Goal: Find specific page/section: Find specific page/section

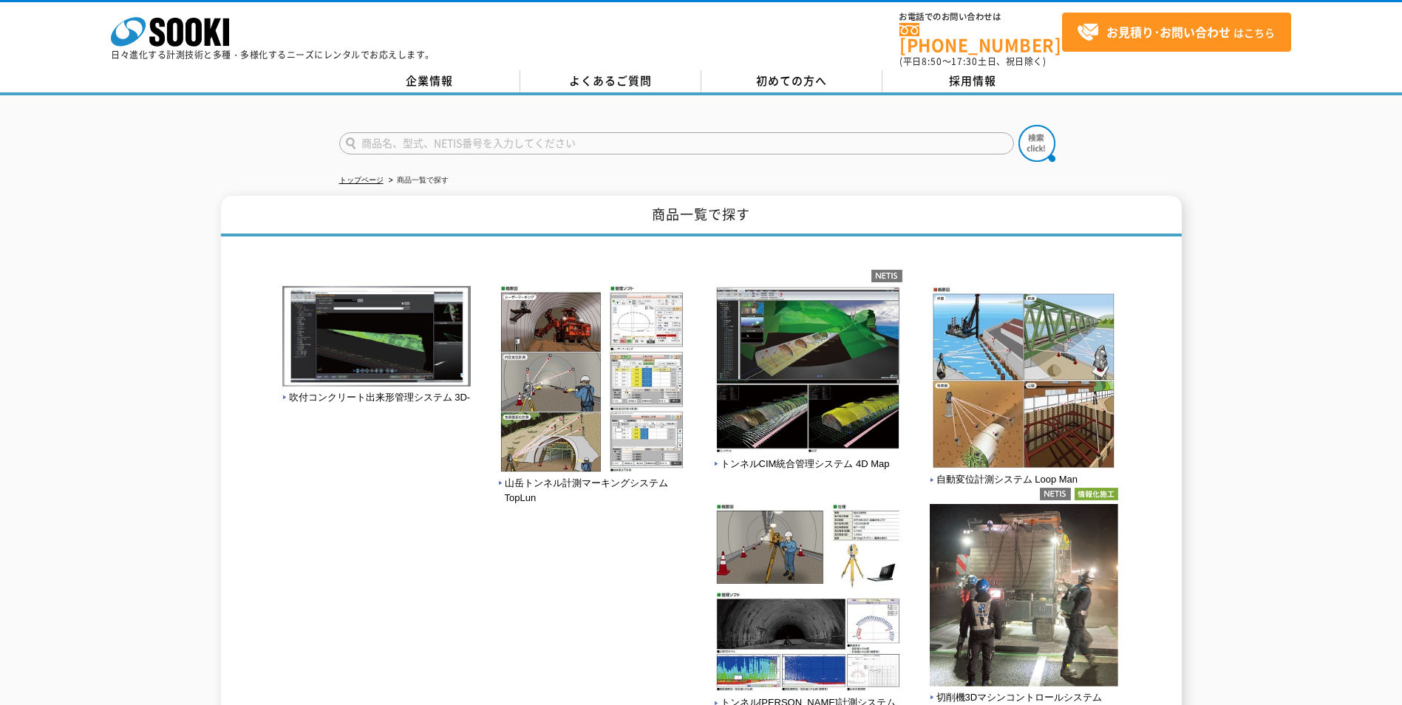
click at [408, 142] on input "text" at bounding box center [676, 143] width 675 height 22
type input "VJADV"
click at [1018, 125] on button at bounding box center [1036, 143] width 37 height 37
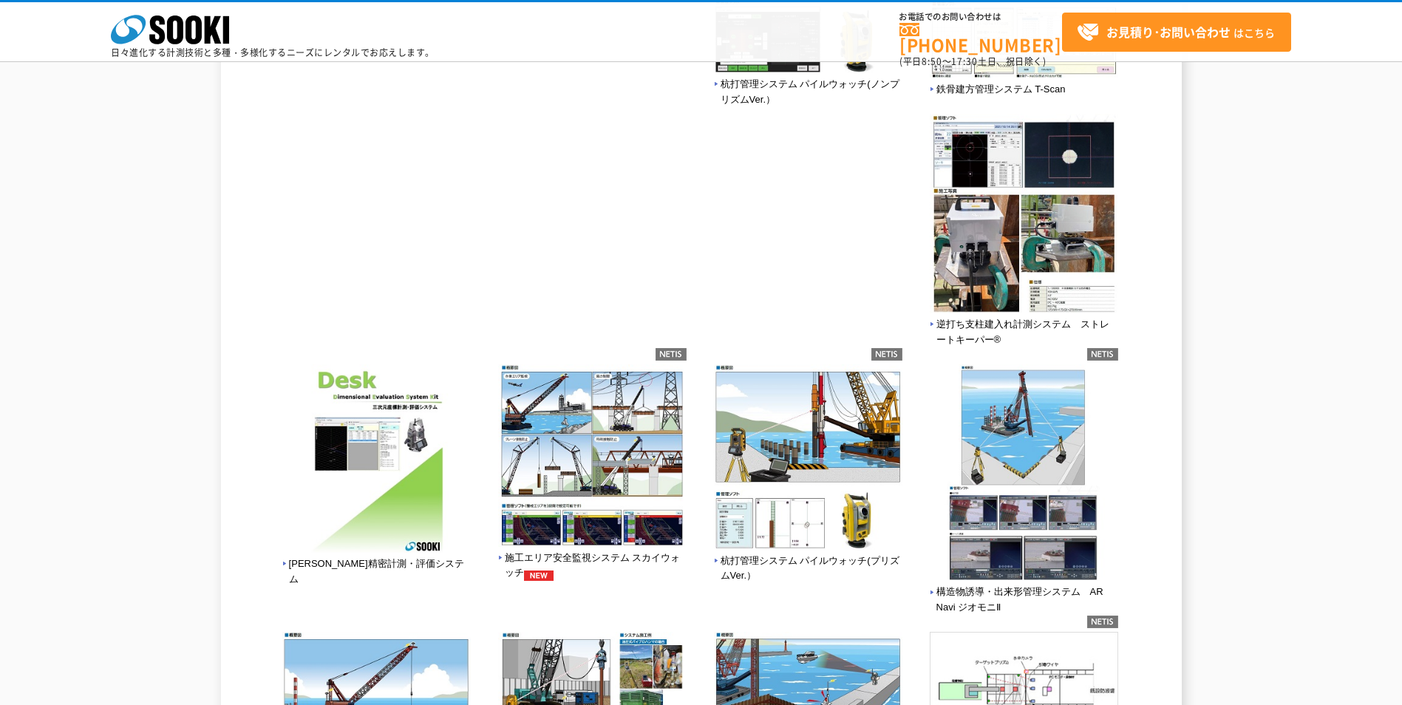
scroll to position [1108, 0]
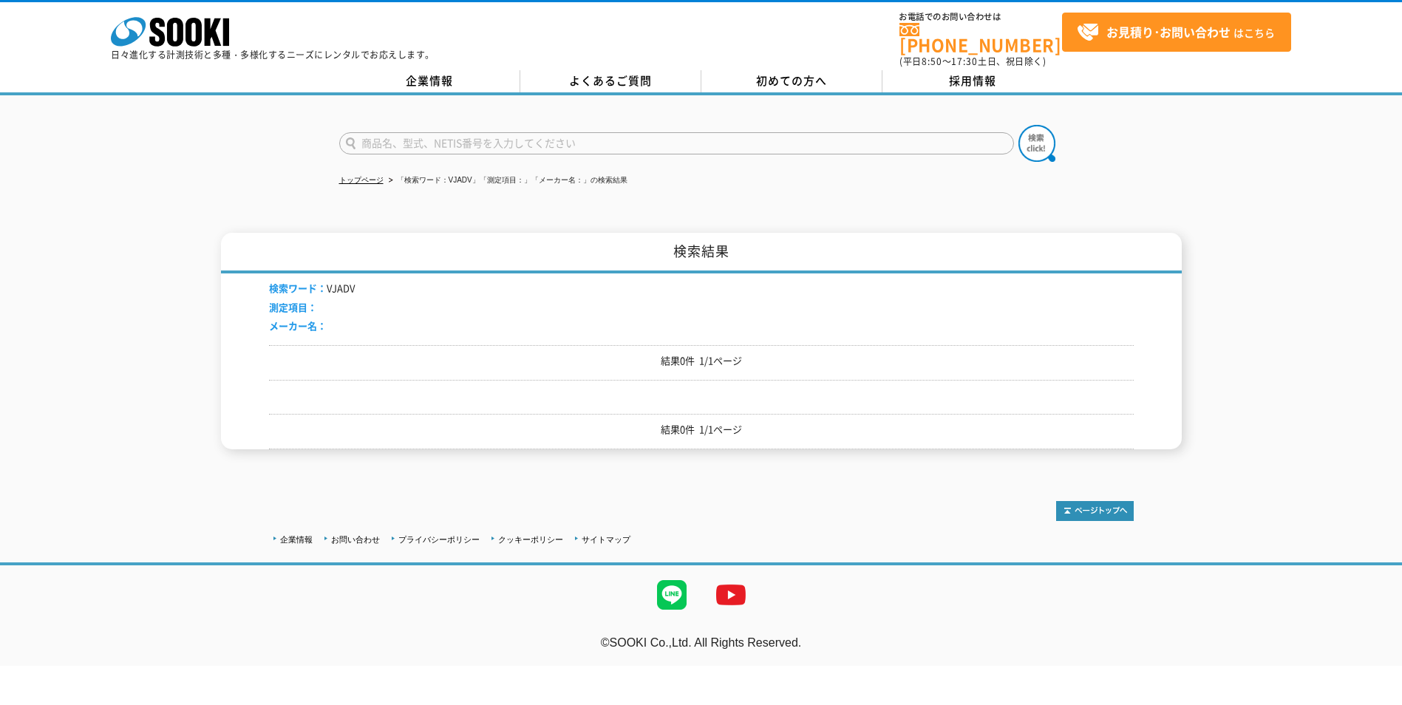
click at [382, 132] on input "text" at bounding box center [676, 143] width 675 height 22
type input "VJADV"
click at [1018, 125] on button at bounding box center [1036, 143] width 37 height 37
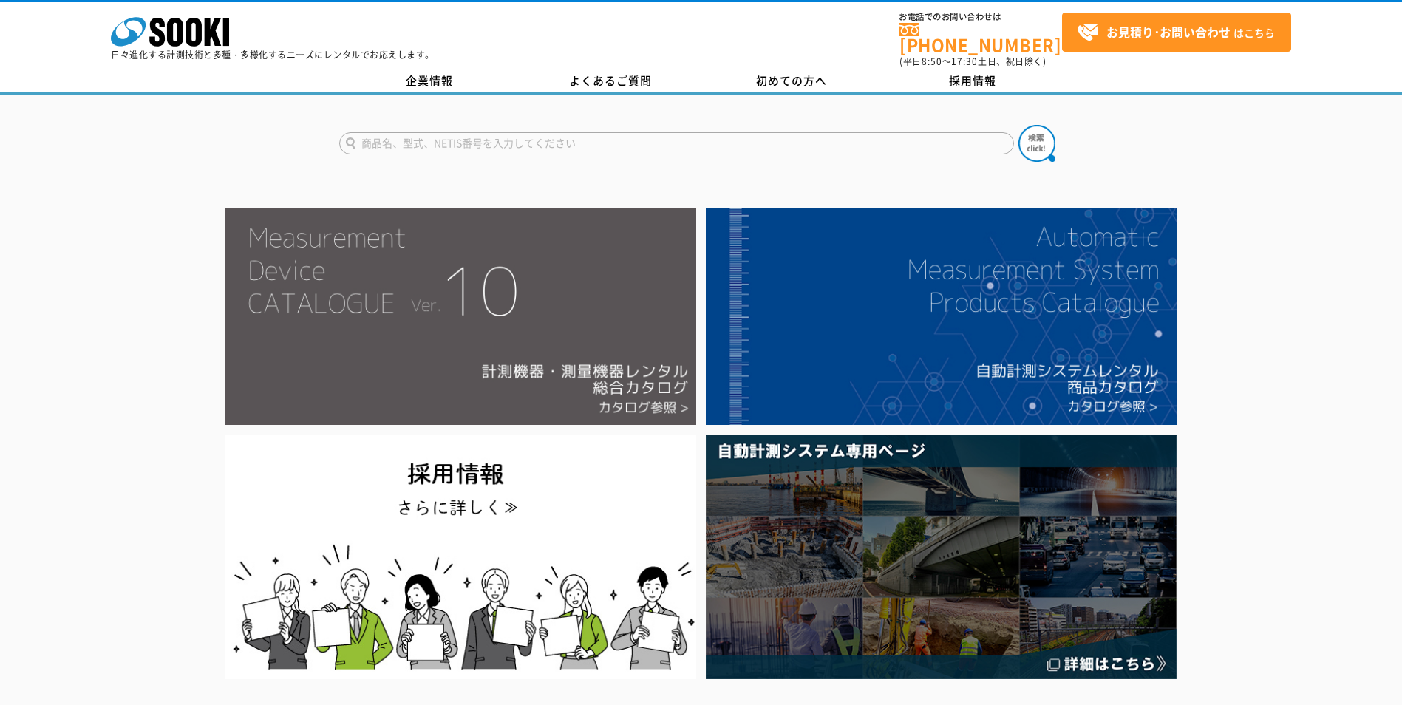
click at [510, 298] on img at bounding box center [460, 316] width 471 height 217
